Goal: Information Seeking & Learning: Learn about a topic

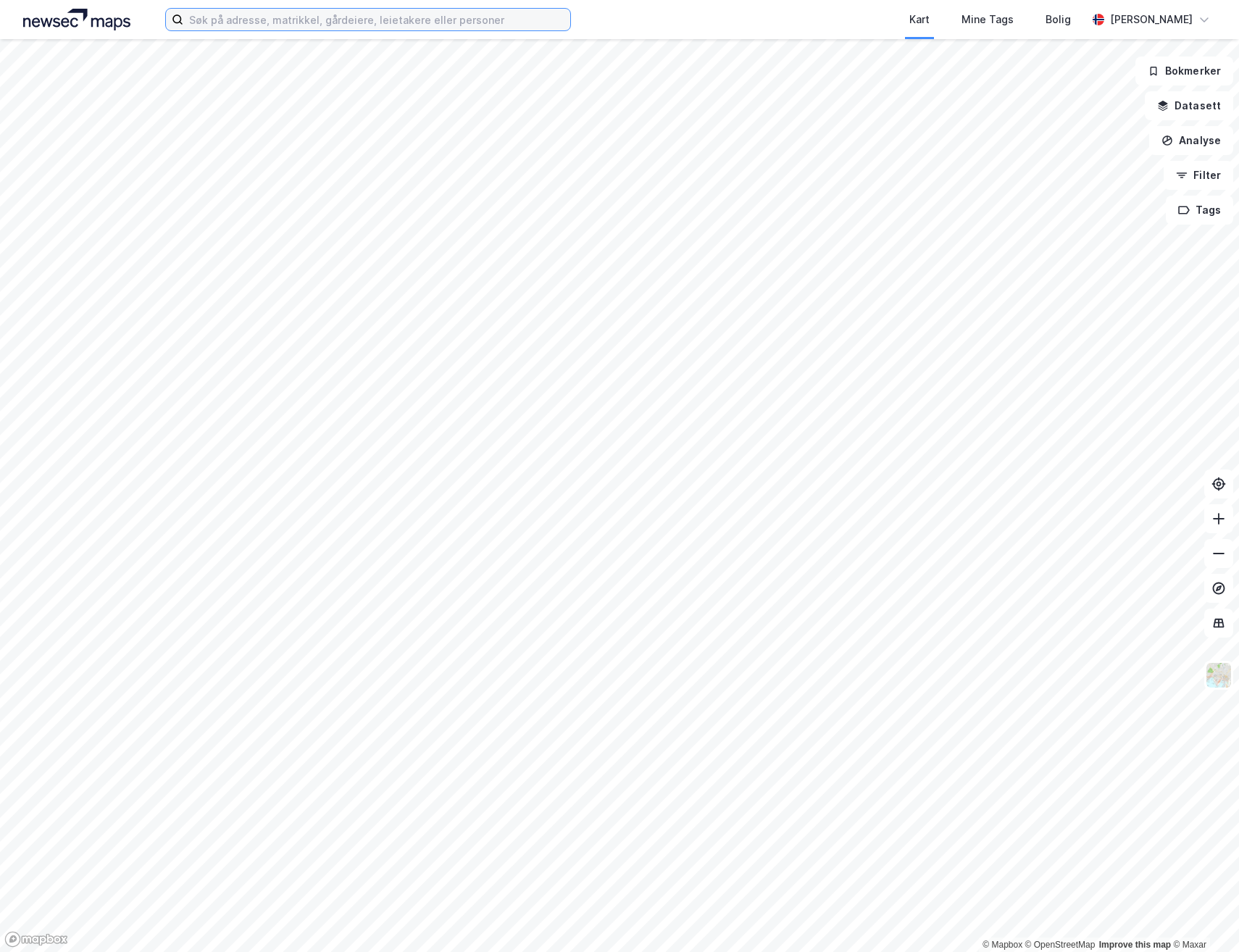
click at [404, 16] on input at bounding box center [377, 20] width 387 height 22
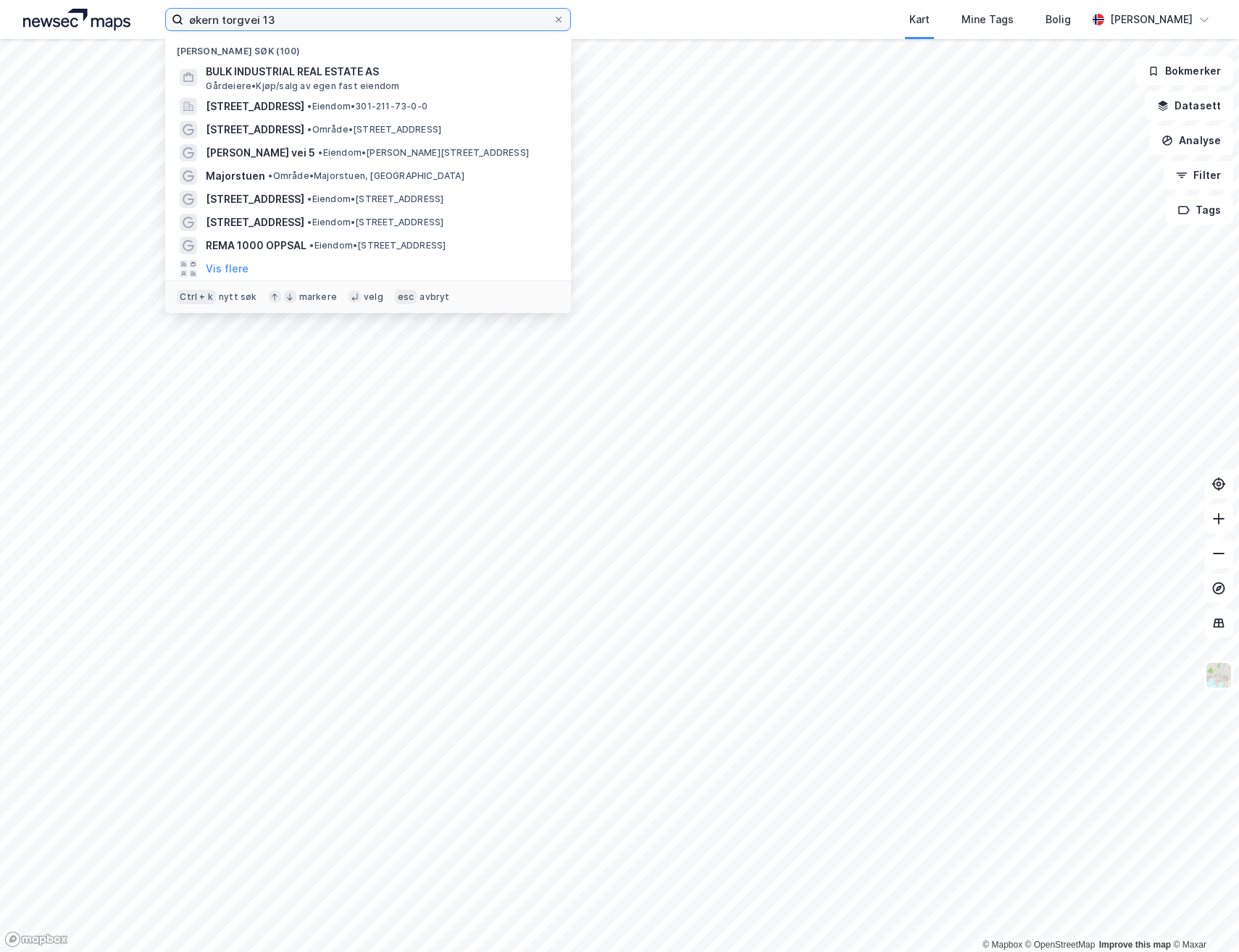
type input "økern torgvei 13"
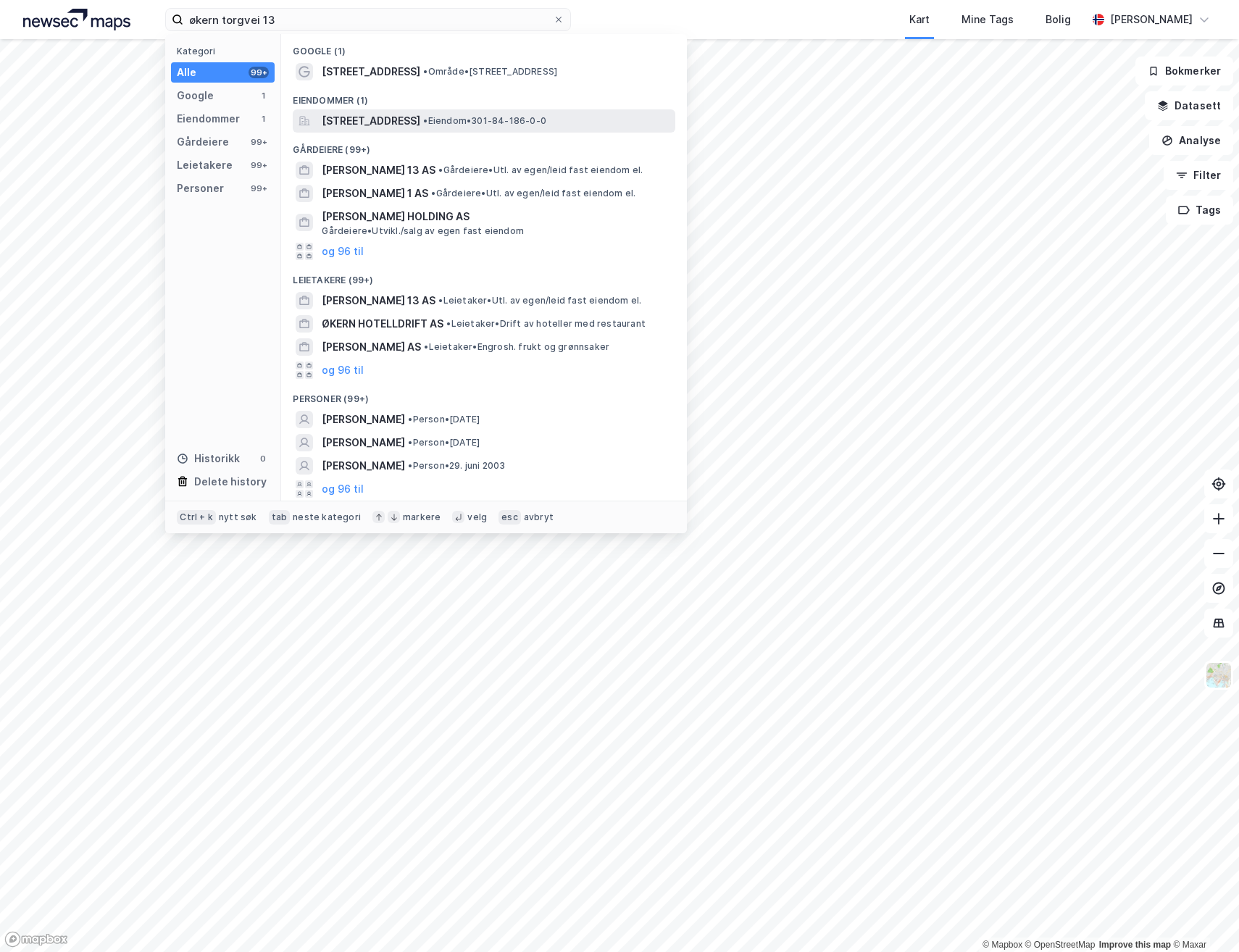
click at [379, 120] on span "[STREET_ADDRESS]" at bounding box center [370, 121] width 99 height 17
